Goal: Find specific fact: Find specific fact

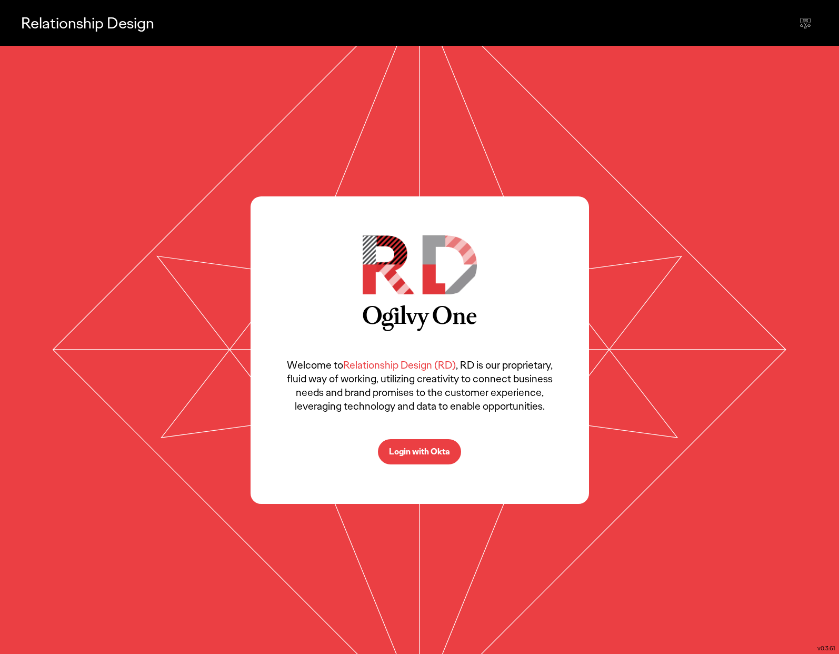
click at [416, 448] on p "Login with Okta" at bounding box center [419, 452] width 61 height 8
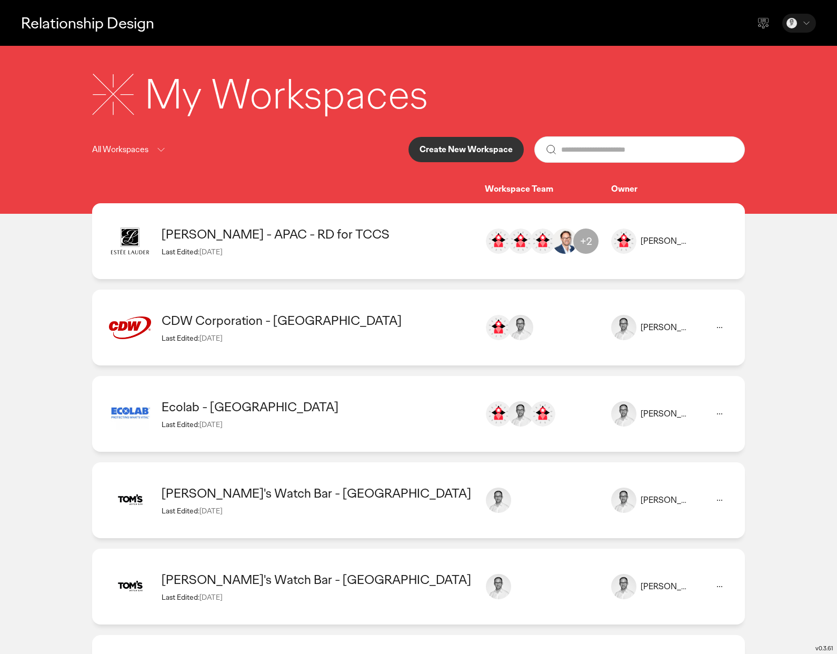
click at [303, 266] on div "Estee Lauder - APAC - RD for TCCS Last Edited: 12 Sep 2025 Eugene Lai eugene.la…" at bounding box center [418, 241] width 653 height 76
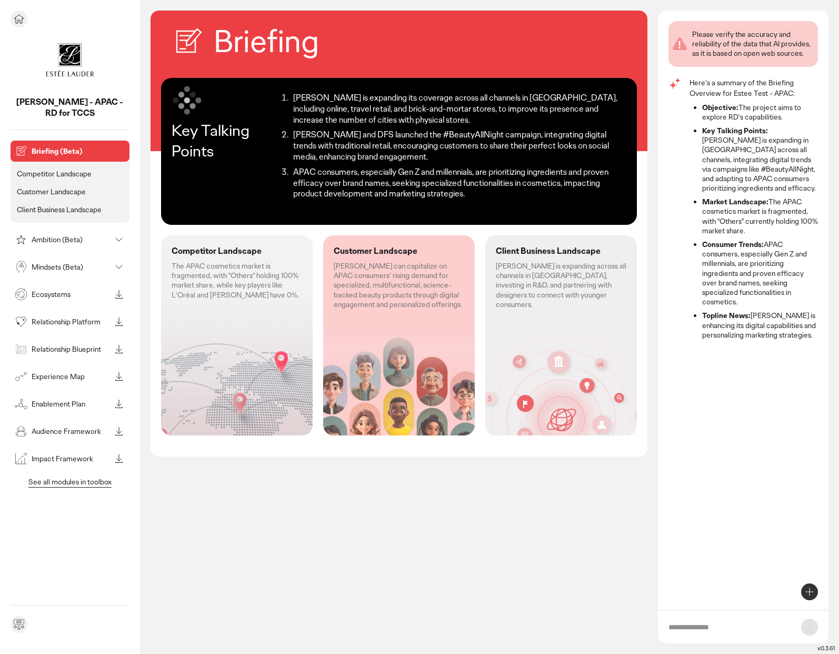
click at [22, 23] on icon at bounding box center [19, 19] width 13 height 13
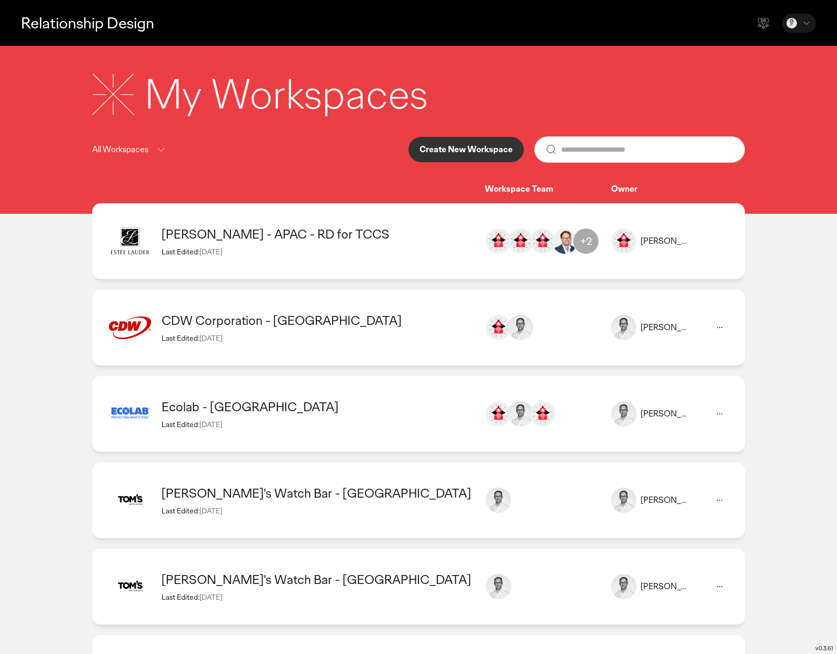
click at [363, 229] on div "Estee Lauder - APAC - RD for TCCS" at bounding box center [318, 234] width 313 height 16
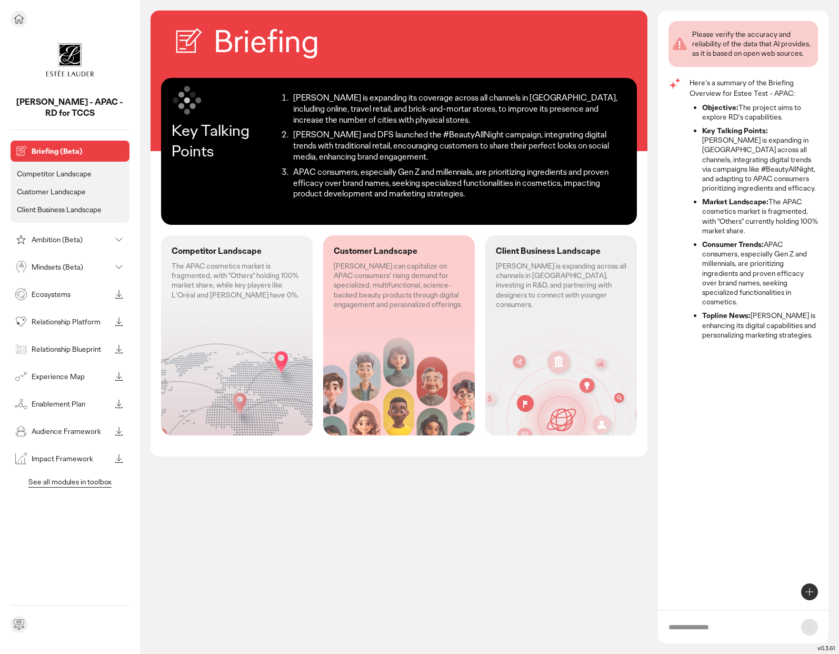
click at [65, 263] on p "Mindsets (Beta)" at bounding box center [71, 266] width 79 height 7
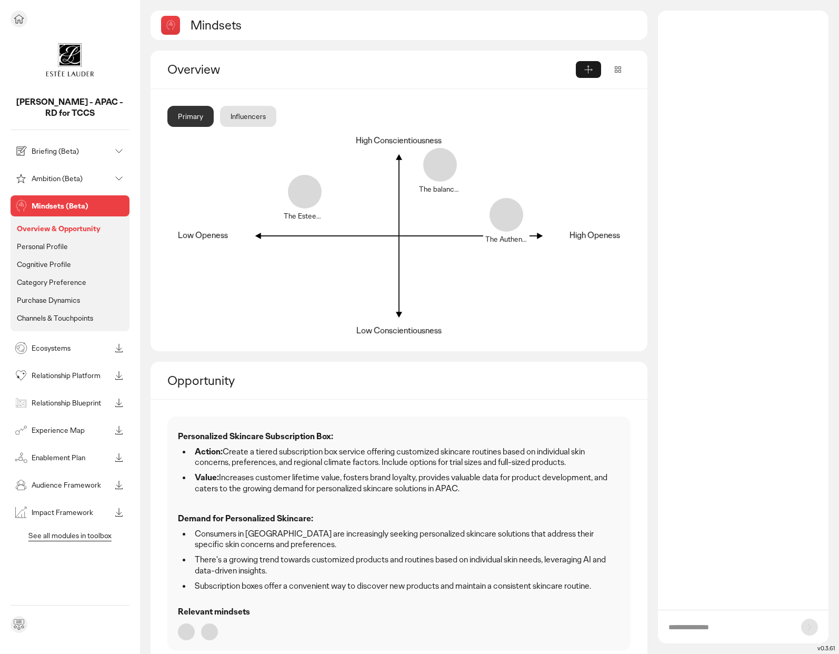
click at [60, 350] on p "Ecosystems" at bounding box center [71, 347] width 79 height 7
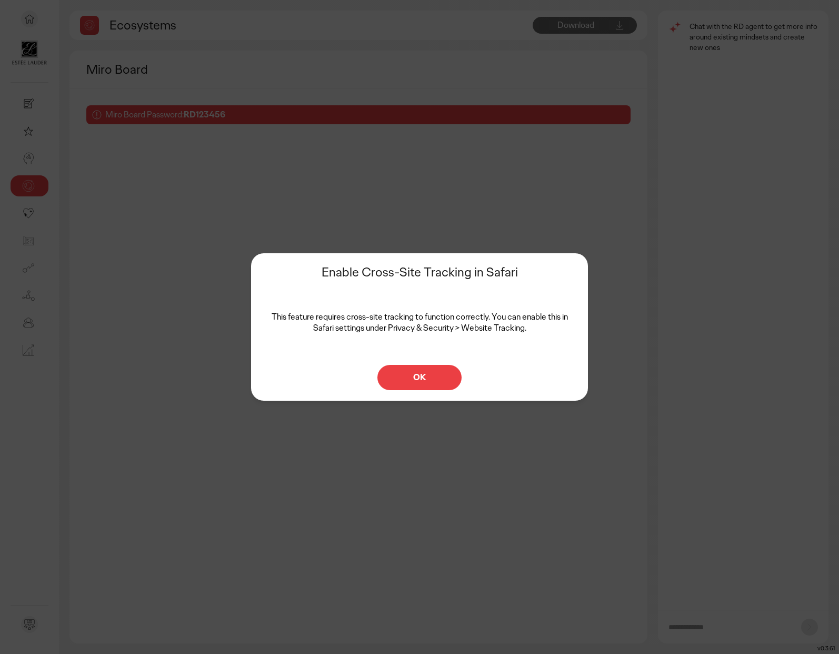
click at [427, 381] on p "OK" at bounding box center [420, 377] width 62 height 8
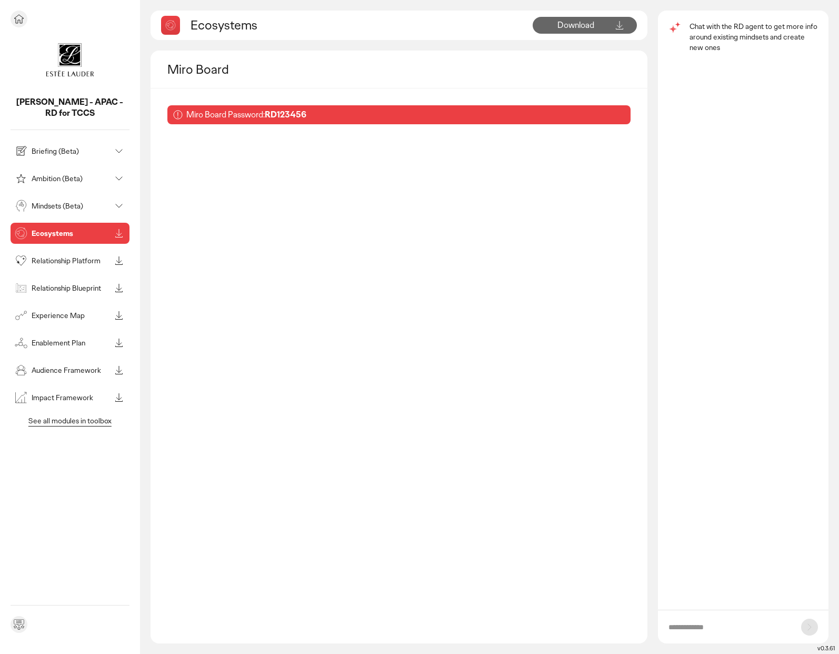
click at [46, 264] on p "Relationship Platform" at bounding box center [71, 260] width 79 height 7
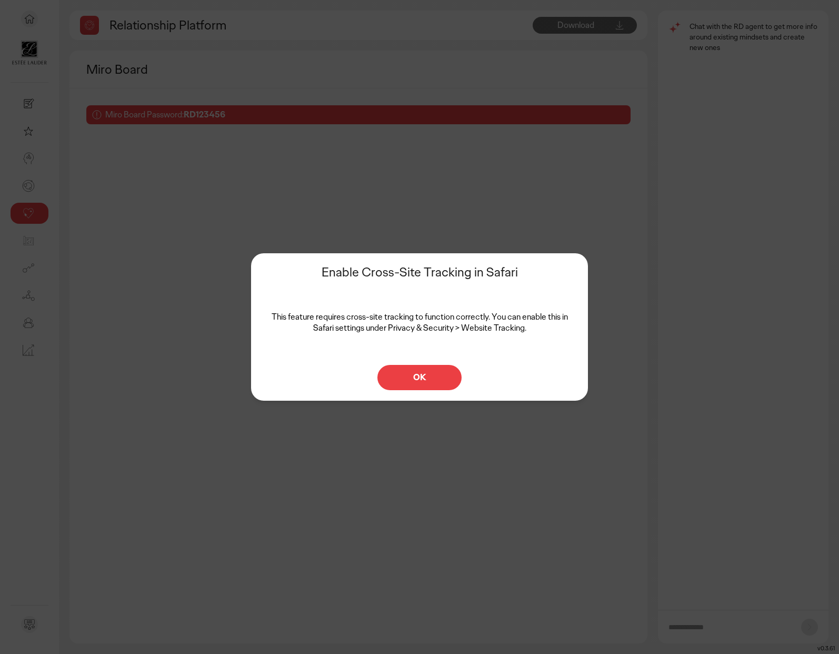
click at [405, 374] on p "OK" at bounding box center [420, 377] width 62 height 8
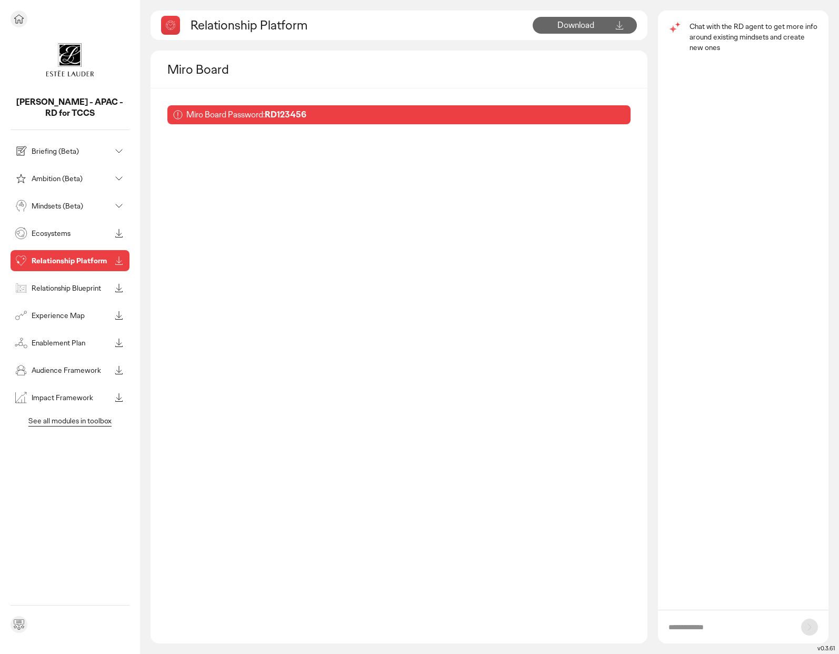
click at [32, 239] on div "Ecosystems" at bounding box center [62, 233] width 98 height 17
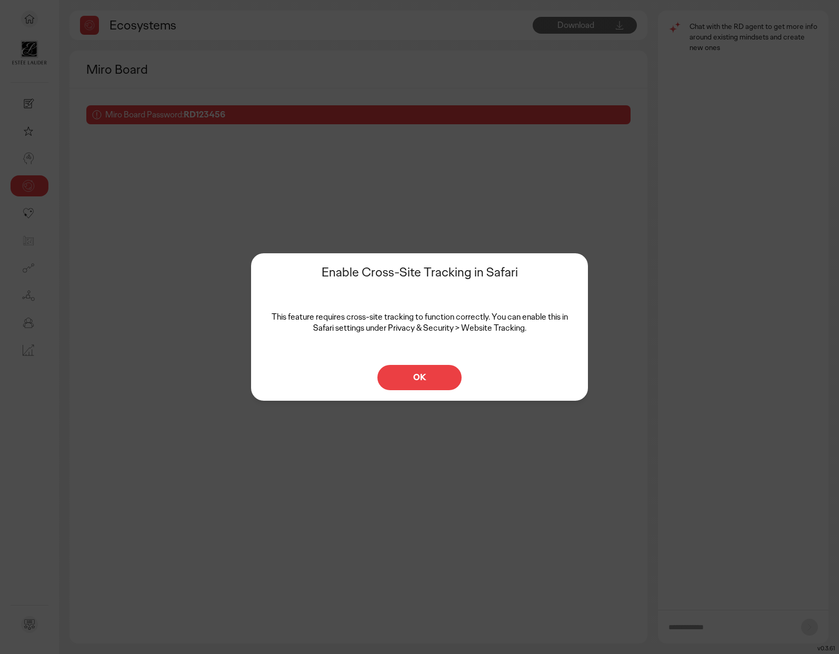
click at [443, 377] on p "OK" at bounding box center [420, 377] width 62 height 8
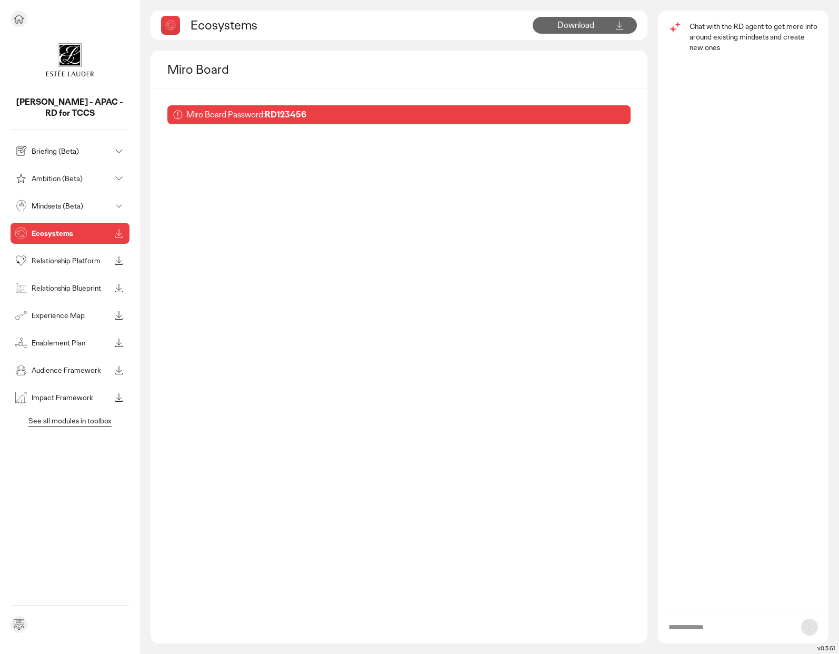
click at [31, 283] on div "Briefing (Beta) Ambition (Beta) Mindsets (Beta) Ecosystems Relationship Platfor…" at bounding box center [70, 274] width 119 height 267
click at [57, 366] on p "Audience Framework" at bounding box center [71, 369] width 79 height 7
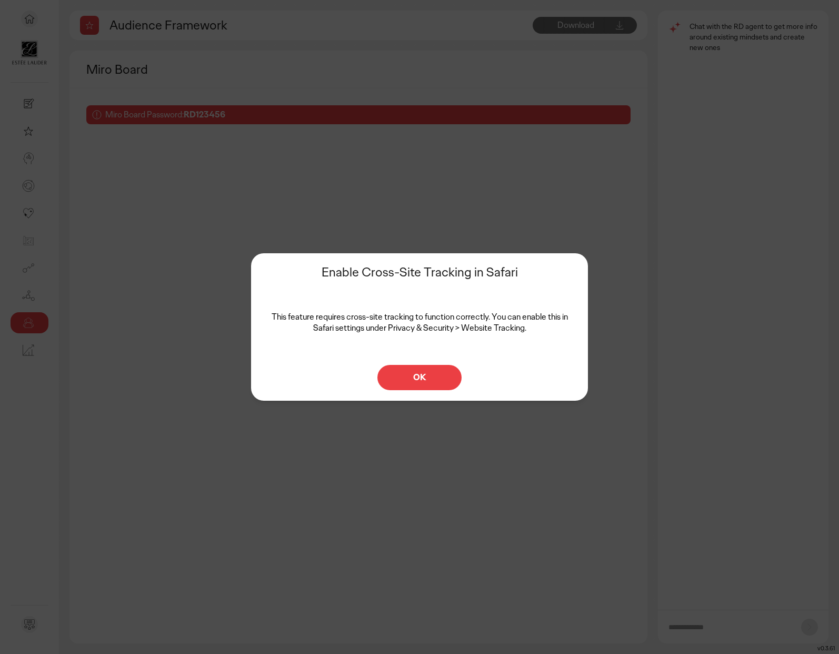
click at [424, 391] on div "Enable Cross-Site Tracking in Safari This feature requires cross-site tracking …" at bounding box center [419, 326] width 337 height 147
click at [429, 383] on button "OK" at bounding box center [420, 377] width 84 height 25
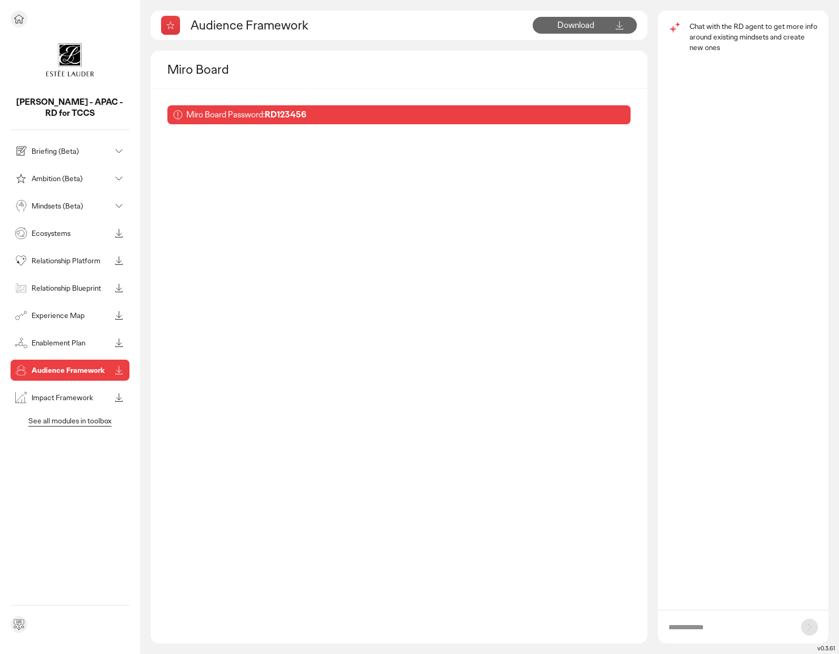
click at [29, 20] on div at bounding box center [70, 19] width 119 height 17
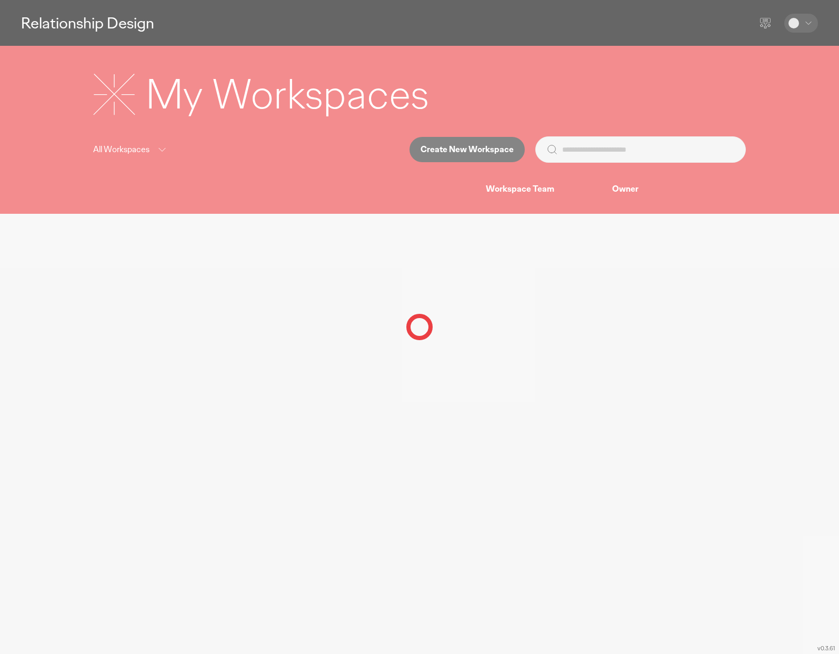
click at [24, 22] on div at bounding box center [419, 327] width 839 height 654
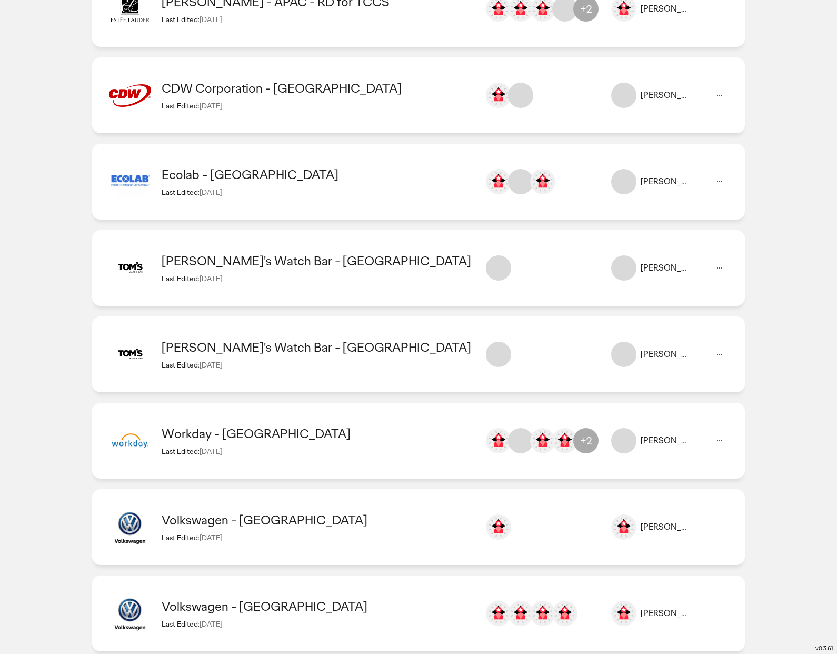
scroll to position [234, 0]
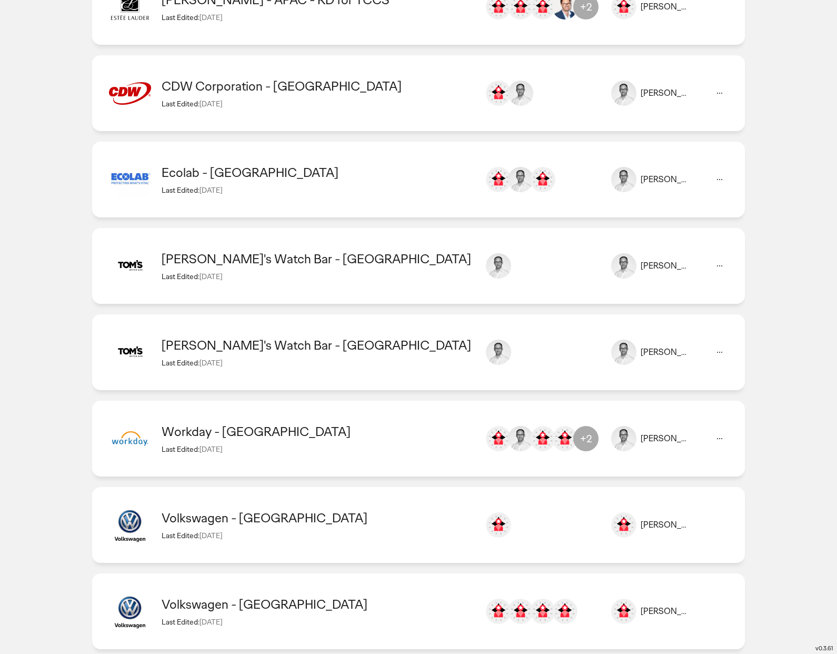
click at [320, 87] on div "CDW Corporation - United States" at bounding box center [318, 86] width 313 height 16
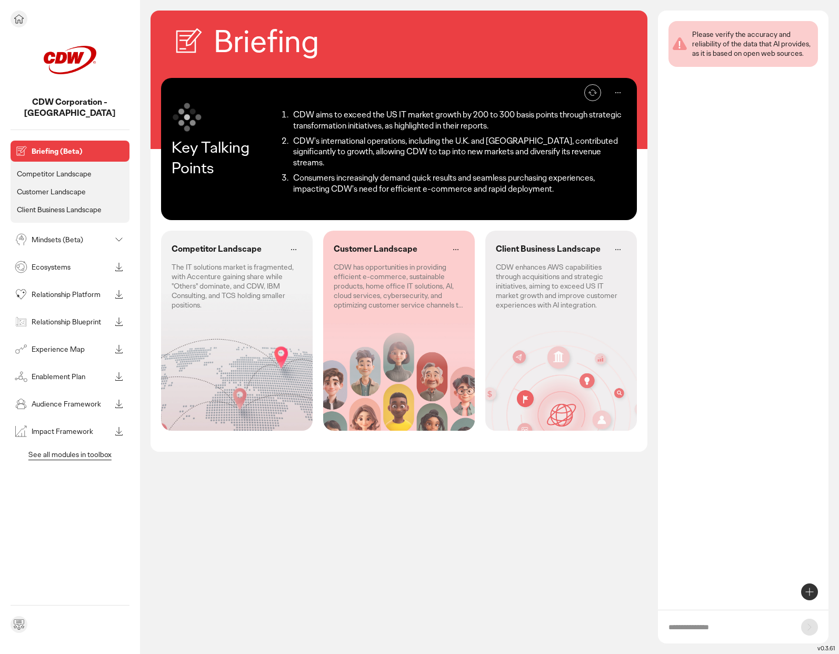
click at [45, 291] on p "Relationship Platform" at bounding box center [71, 294] width 79 height 7
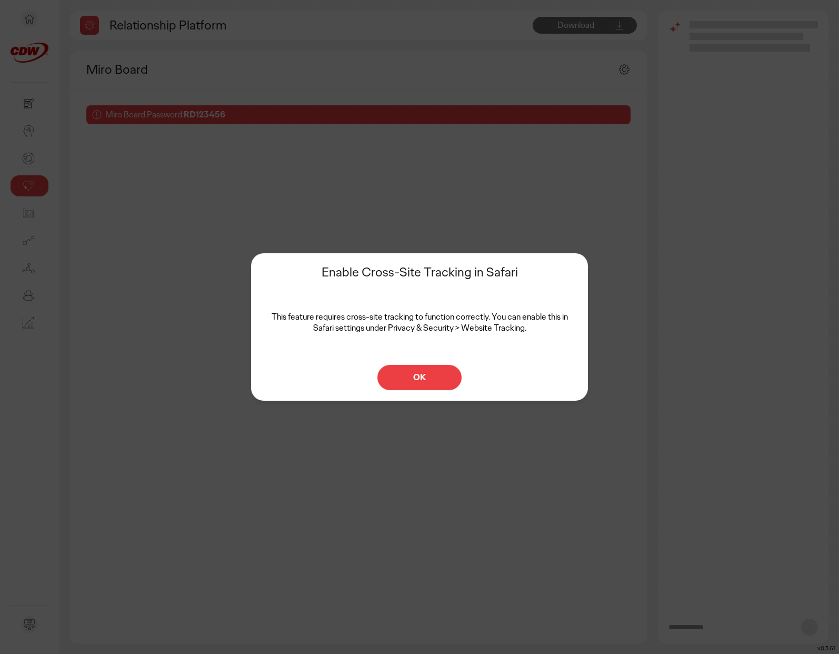
click at [401, 386] on button "OK" at bounding box center [420, 377] width 84 height 25
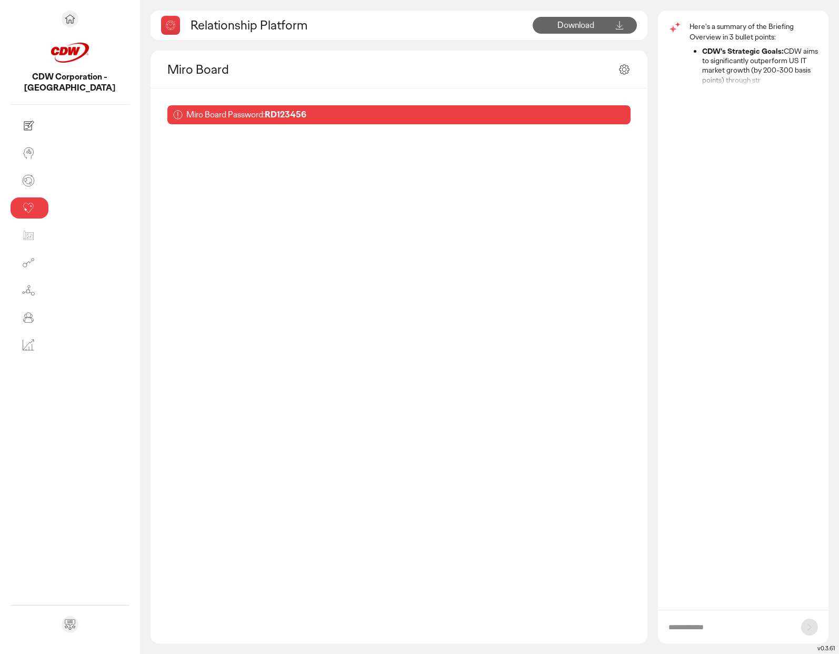
click at [265, 112] on b "RD123456" at bounding box center [286, 114] width 42 height 11
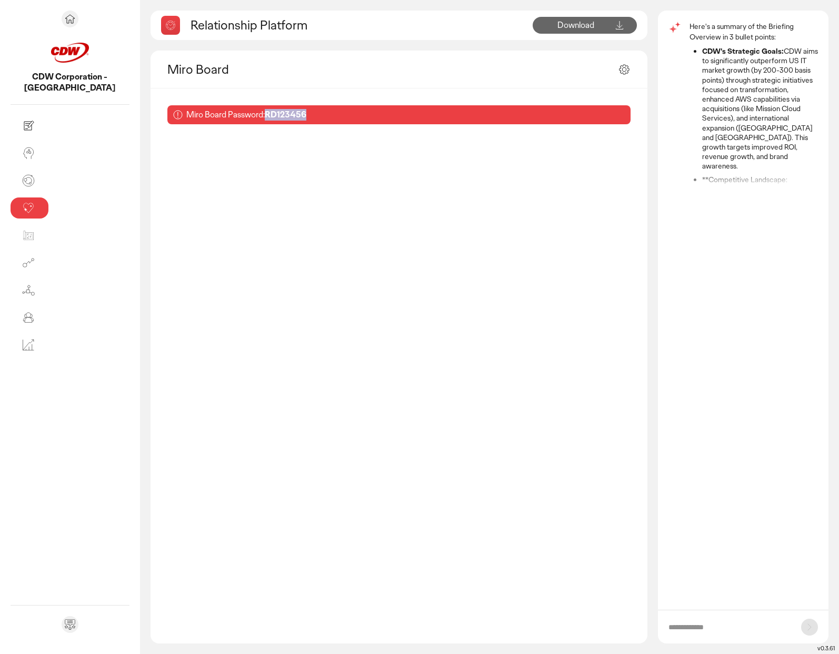
copy b "RD123456"
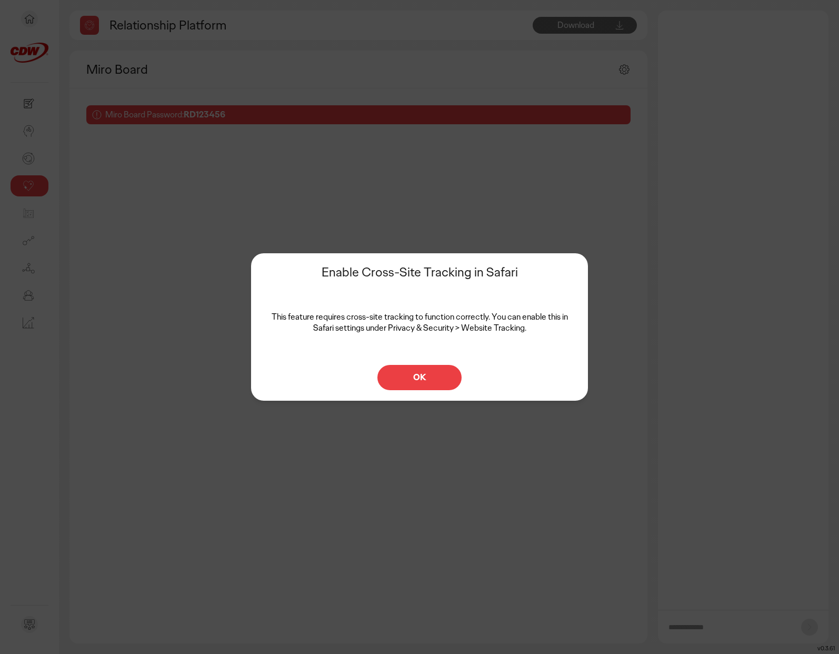
click at [404, 391] on div "Enable Cross-Site Tracking in Safari This feature requires cross-site tracking …" at bounding box center [419, 326] width 337 height 147
click at [409, 378] on p "OK" at bounding box center [420, 377] width 62 height 8
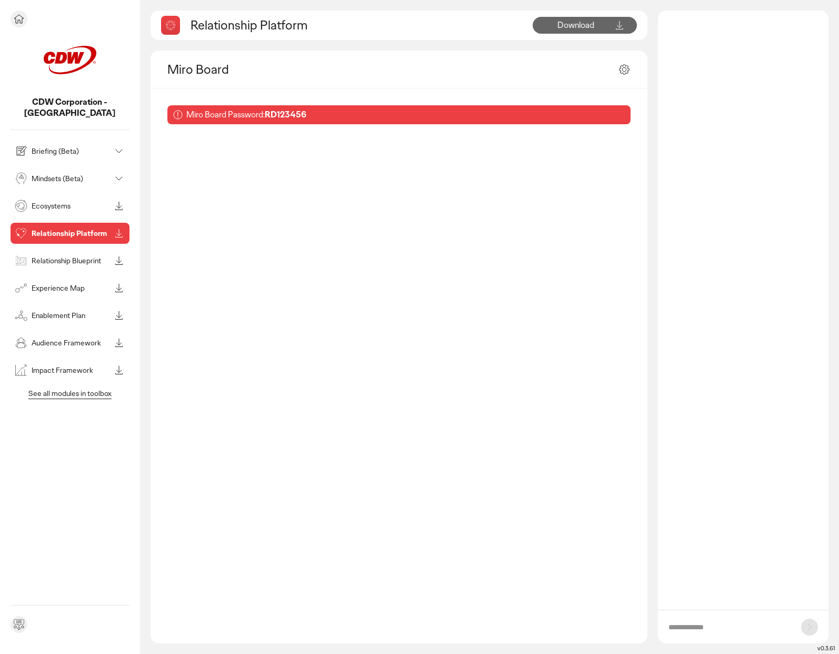
click at [29, 19] on div at bounding box center [70, 19] width 119 height 17
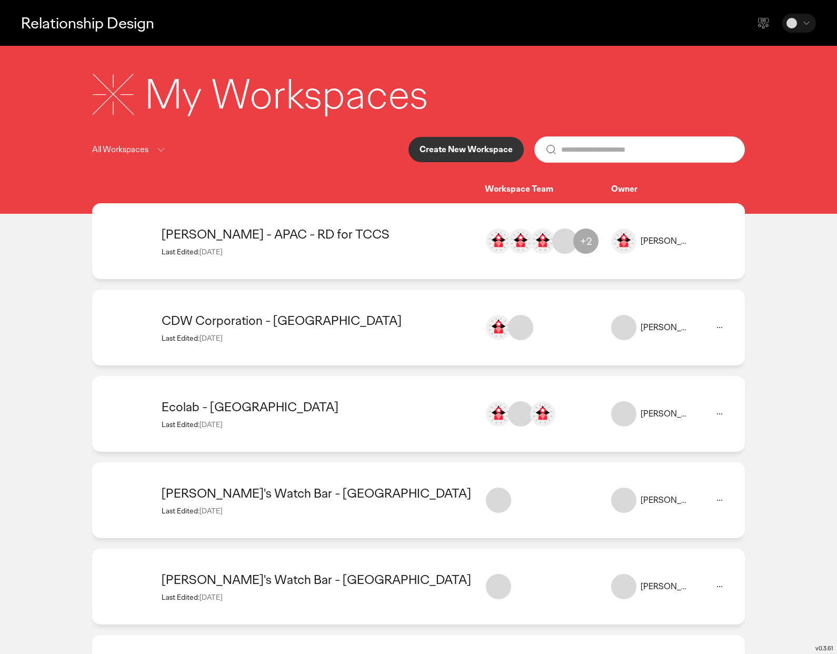
click at [235, 238] on div "Estee Lauder - APAC - RD for TCCS" at bounding box center [318, 234] width 313 height 16
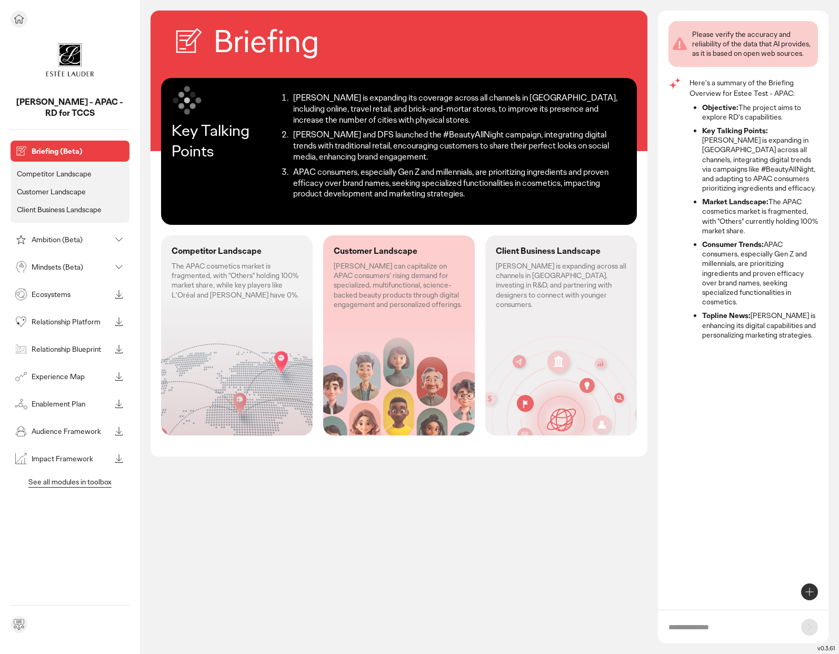
click at [63, 318] on p "Relationship Platform" at bounding box center [71, 321] width 79 height 7
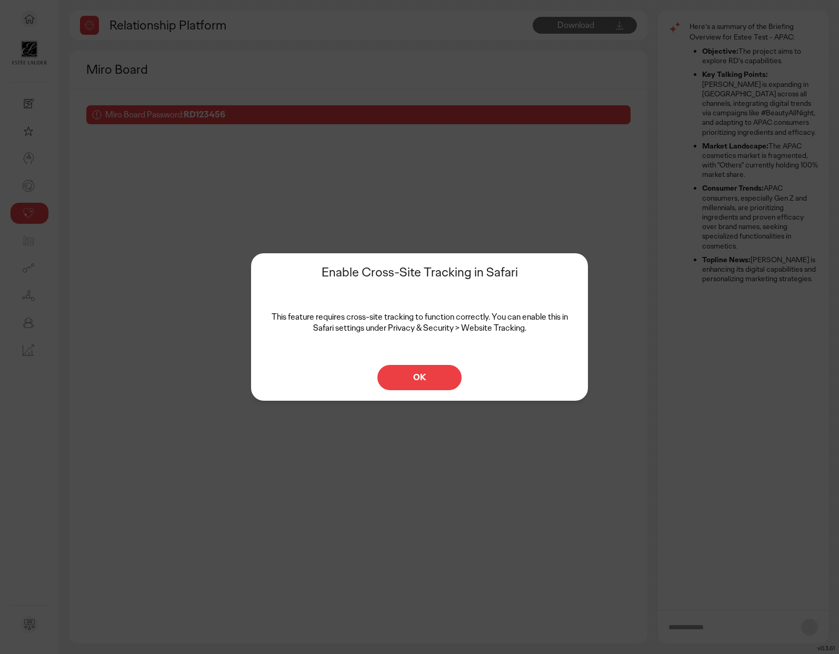
click at [436, 381] on p "OK" at bounding box center [420, 377] width 62 height 8
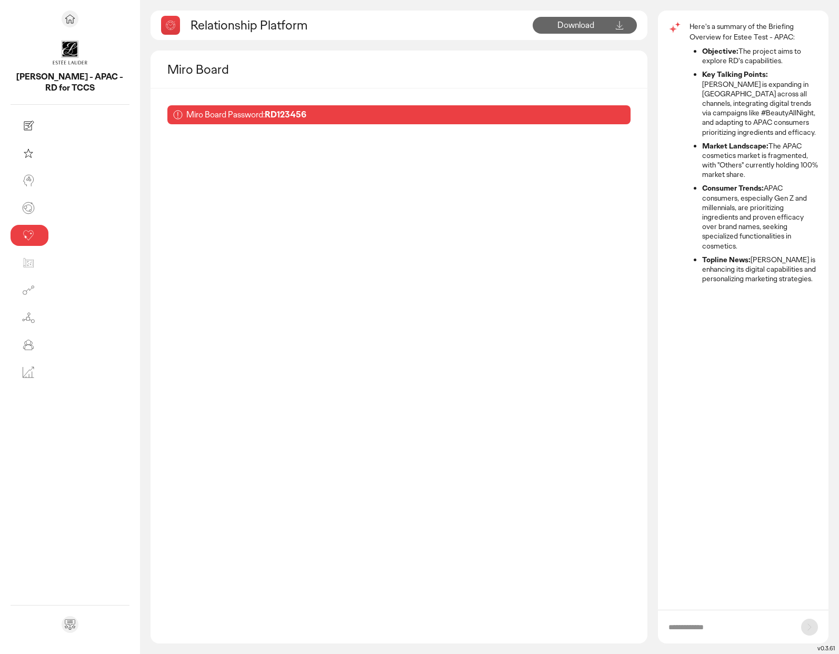
drag, startPoint x: 230, startPoint y: 113, endPoint x: 187, endPoint y: 116, distance: 42.2
click at [187, 116] on div "Miro Board Password: RD123456" at bounding box center [398, 114] width 463 height 19
copy p "RD123456"
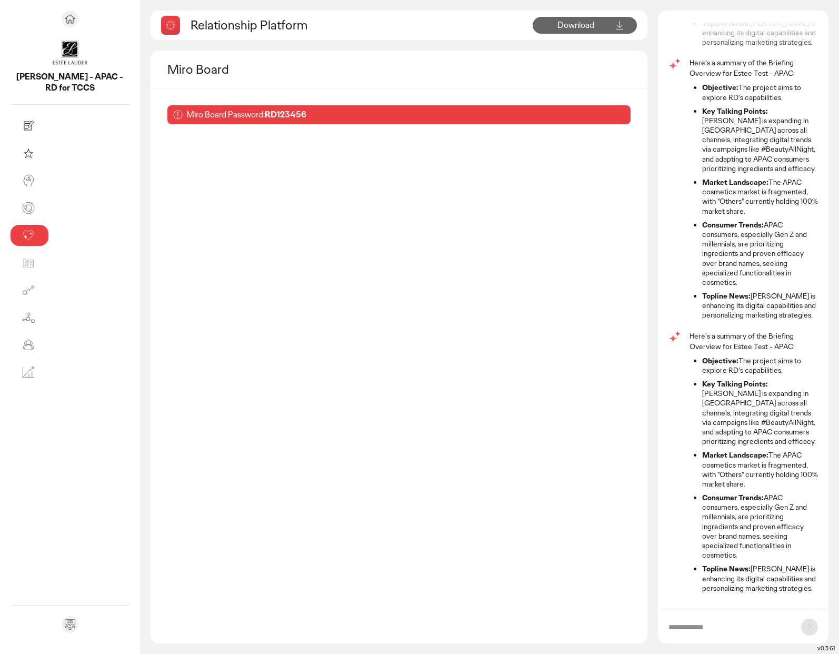
scroll to position [255, 0]
